Goal: Task Accomplishment & Management: Manage account settings

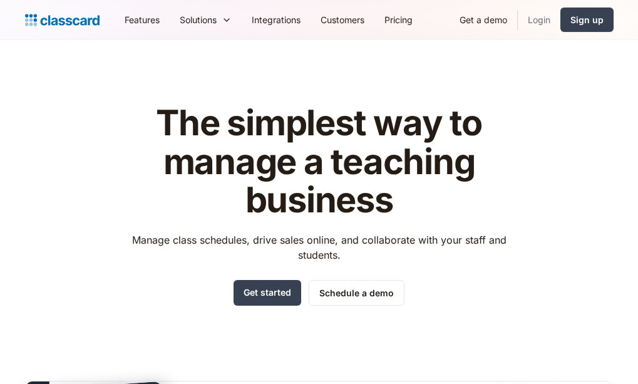
click at [537, 19] on link "Login" at bounding box center [539, 20] width 43 height 28
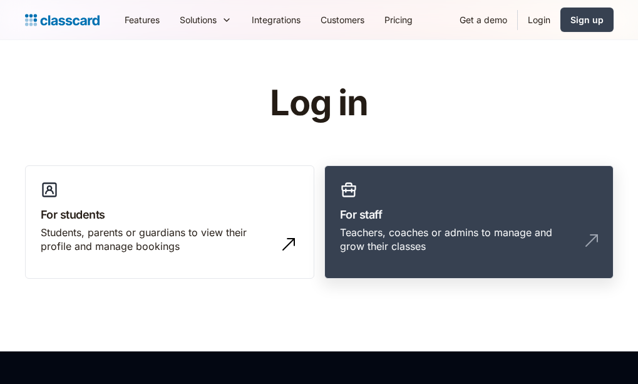
click at [409, 247] on div "Teachers, coaches or admins to manage and grow their classes" at bounding box center [456, 239] width 233 height 28
